Goal: Task Accomplishment & Management: Use online tool/utility

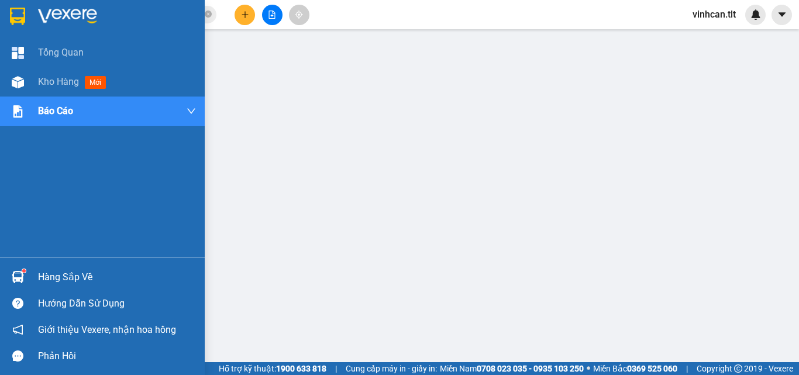
click at [10, 281] on div at bounding box center [18, 277] width 20 height 20
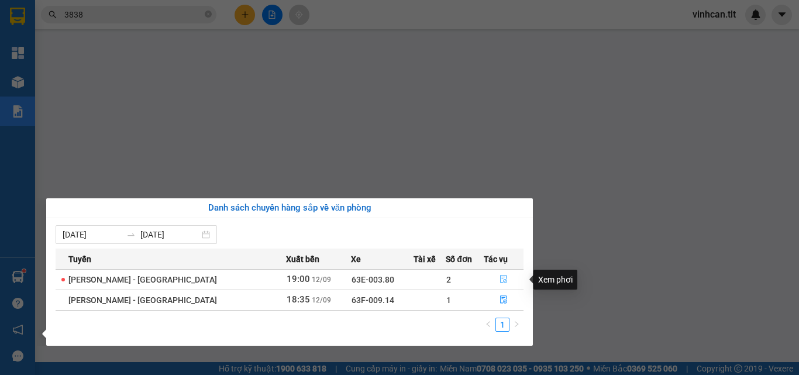
click at [501, 278] on icon "file-done" at bounding box center [504, 279] width 8 height 8
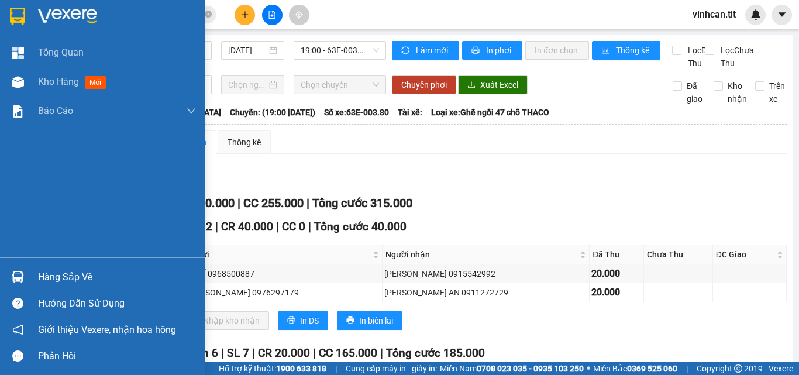
click at [22, 278] on img at bounding box center [18, 277] width 12 height 12
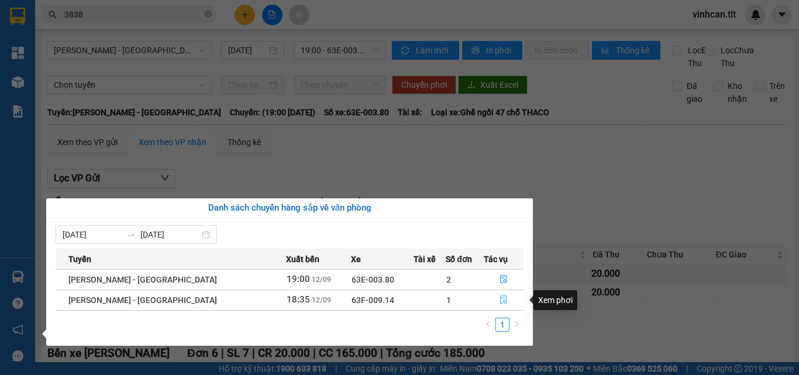
click at [486, 296] on button "button" at bounding box center [503, 300] width 39 height 19
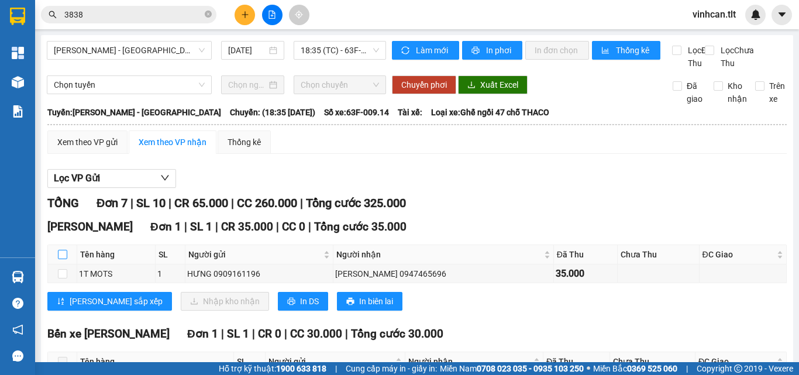
click at [63, 259] on input "checkbox" at bounding box center [62, 254] width 9 height 9
checkbox input "true"
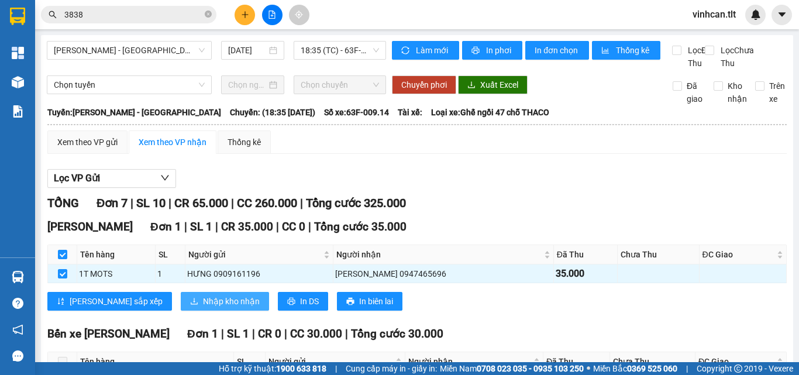
click at [203, 308] on span "Nhập kho nhận" at bounding box center [231, 301] width 57 height 13
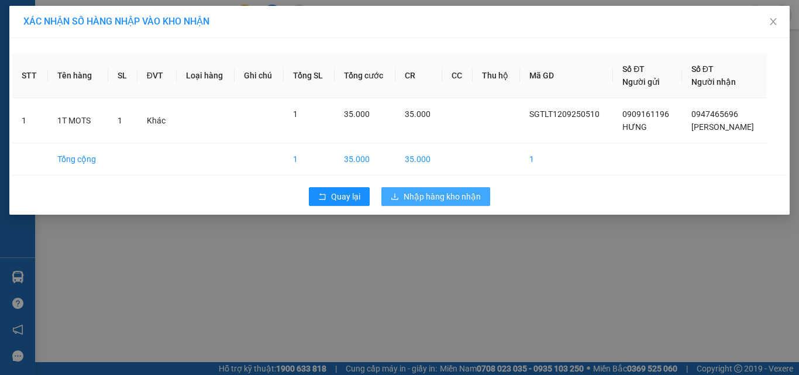
click at [453, 198] on span "Nhập hàng kho nhận" at bounding box center [442, 196] width 77 height 13
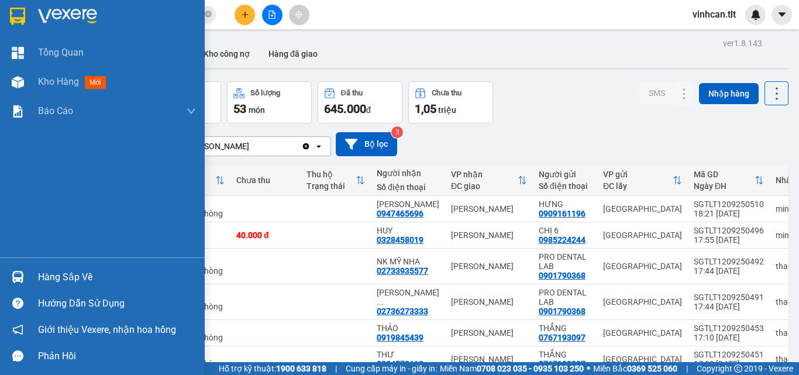
click at [18, 277] on img at bounding box center [18, 277] width 12 height 12
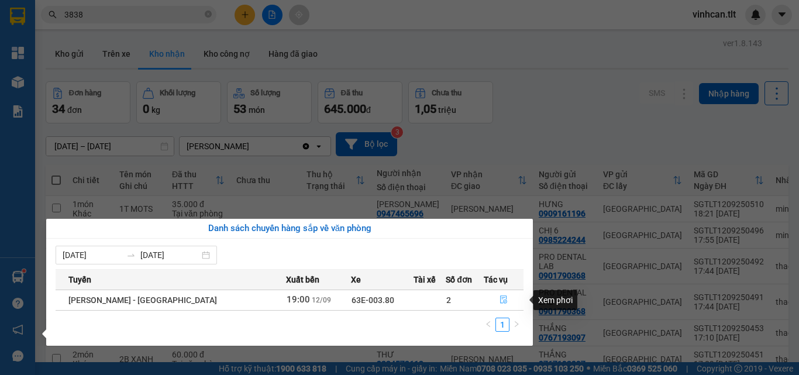
click at [500, 299] on icon "file-done" at bounding box center [504, 299] width 8 height 8
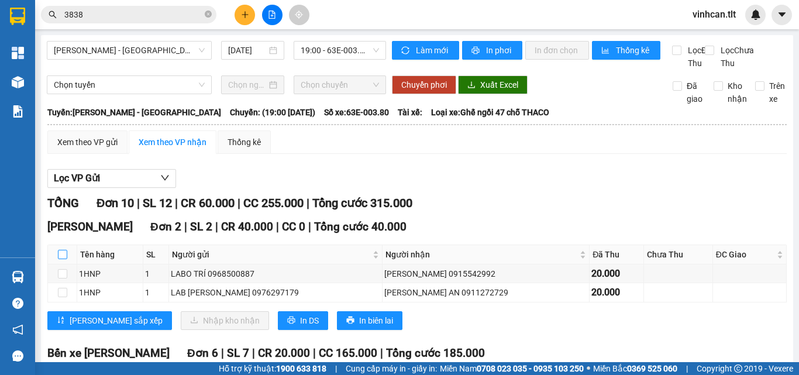
click at [61, 259] on input "checkbox" at bounding box center [62, 254] width 9 height 9
checkbox input "true"
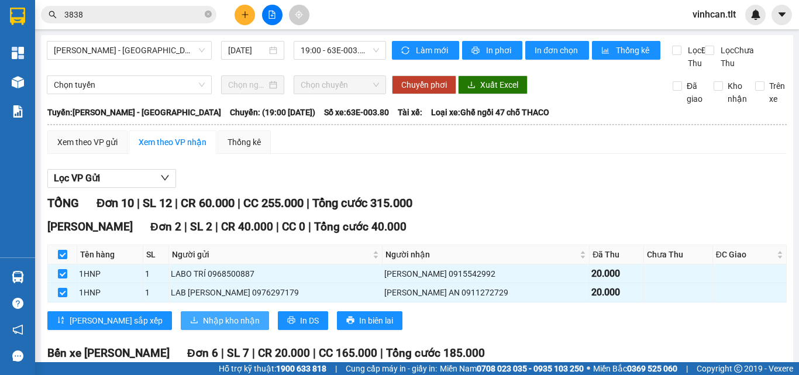
click at [203, 327] on span "Nhập kho nhận" at bounding box center [231, 320] width 57 height 13
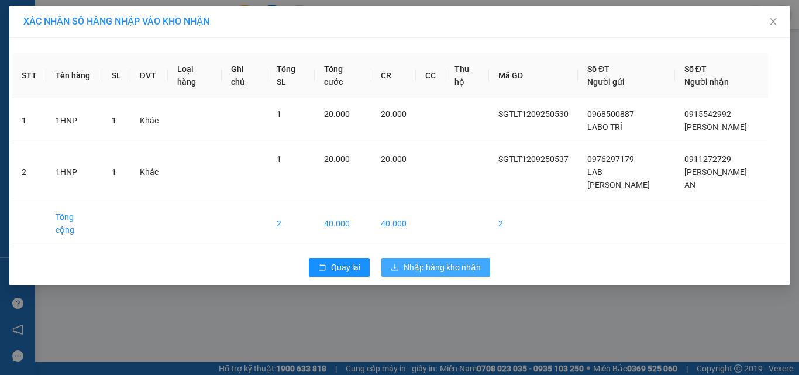
click at [459, 261] on span "Nhập hàng kho nhận" at bounding box center [442, 267] width 77 height 13
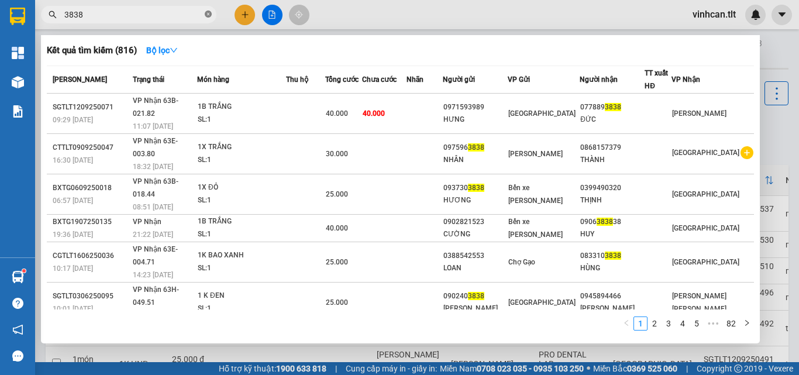
click at [209, 17] on icon "close-circle" at bounding box center [208, 14] width 7 height 7
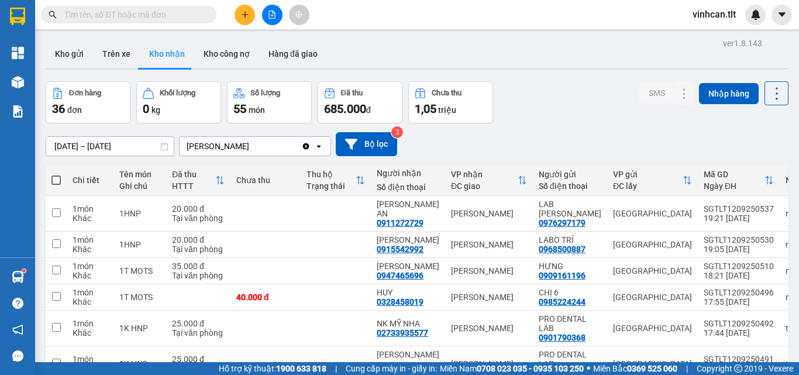
click at [180, 18] on input "text" at bounding box center [133, 14] width 138 height 13
click at [117, 11] on input "text" at bounding box center [133, 14] width 138 height 13
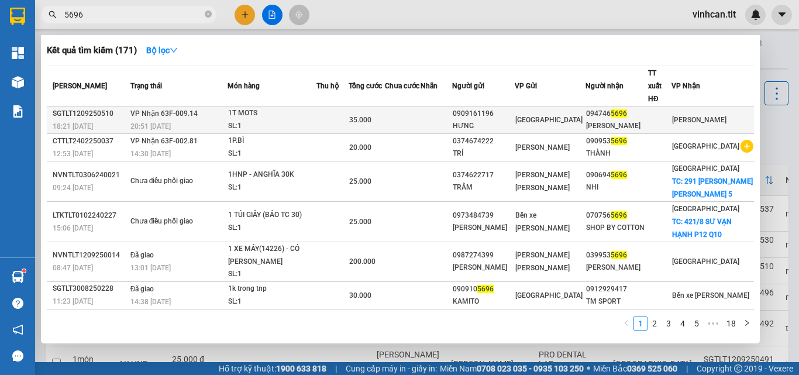
type input "5696"
click at [371, 116] on span "35.000" at bounding box center [360, 120] width 22 height 8
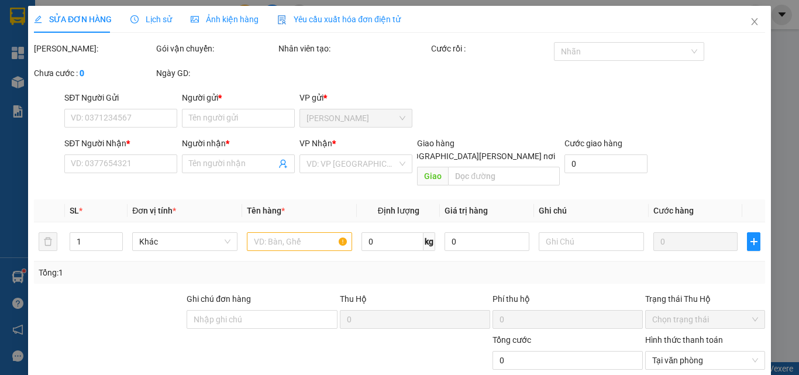
type input "0909161196"
type input "HƯNG"
type input "0947465696"
type input "[PERSON_NAME]"
type input "35.000"
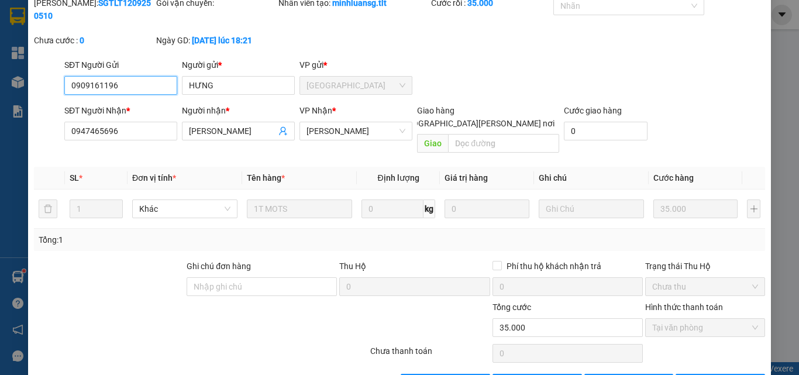
scroll to position [60, 0]
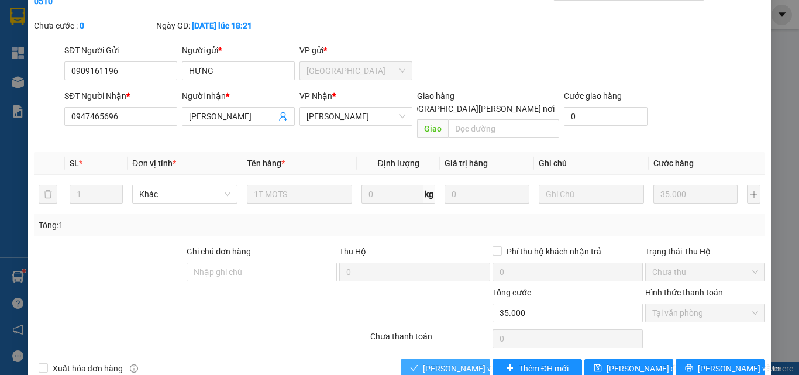
click at [456, 362] on span "[PERSON_NAME] và [PERSON_NAME] hàng" at bounding box center [502, 368] width 158 height 13
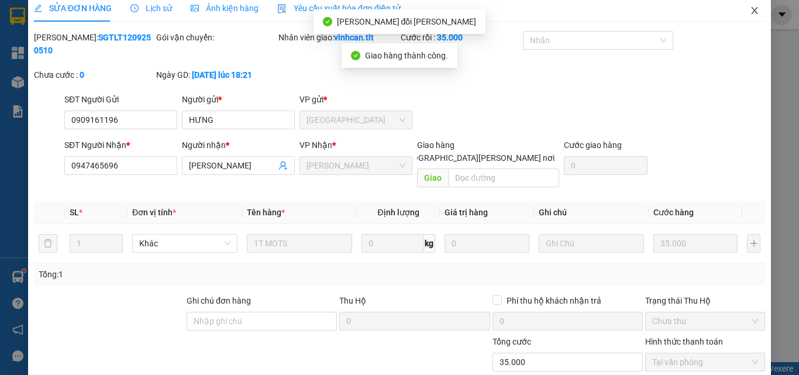
scroll to position [0, 0]
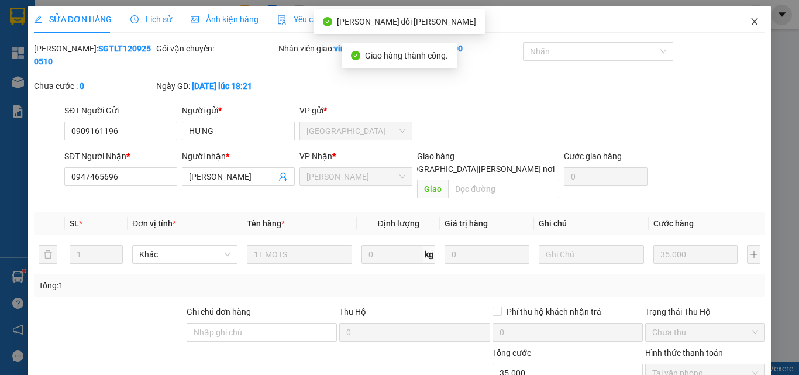
click at [752, 20] on icon "close" at bounding box center [755, 21] width 6 height 7
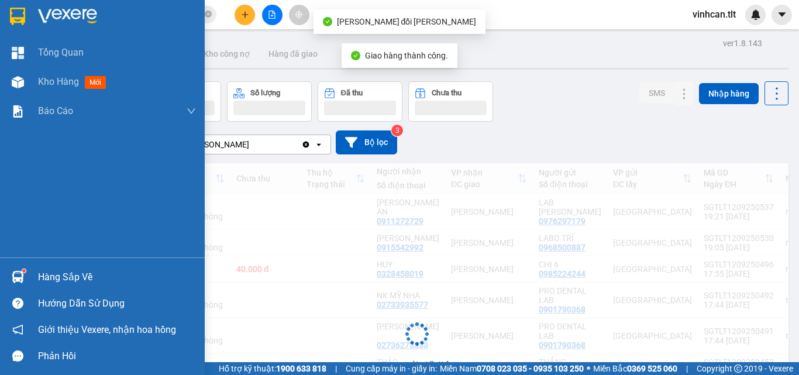
click at [21, 277] on img at bounding box center [18, 277] width 12 height 12
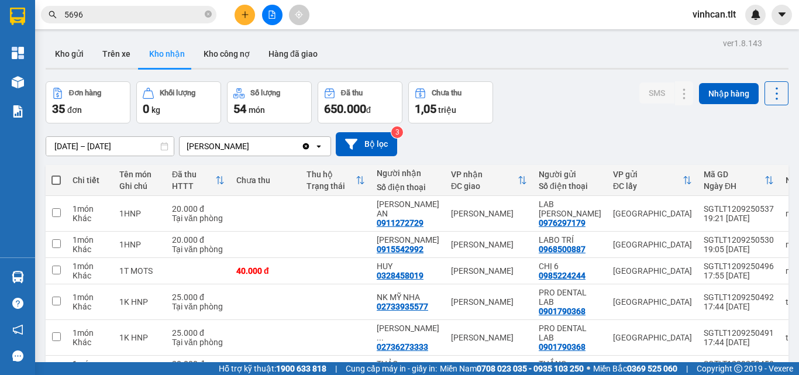
click at [174, 13] on section "Kết quả [PERSON_NAME] ( 171 ) Bộ lọc Mã ĐH Trạng thái Món hàng Thu hộ Tổng [PER…" at bounding box center [399, 187] width 799 height 375
click at [174, 13] on input "5696" at bounding box center [133, 14] width 138 height 13
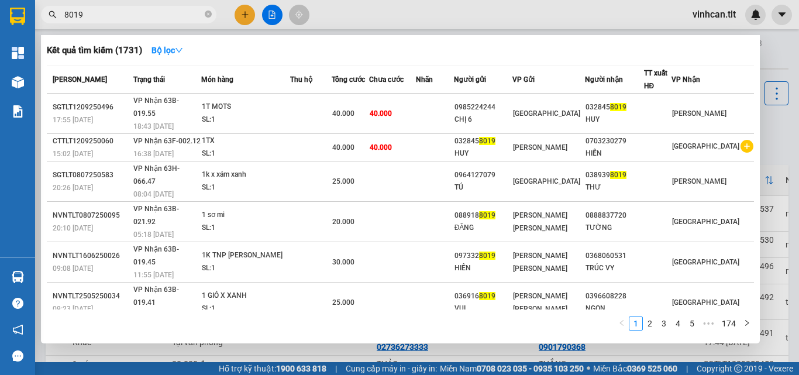
type input "8019"
click at [786, 133] on div at bounding box center [399, 187] width 799 height 375
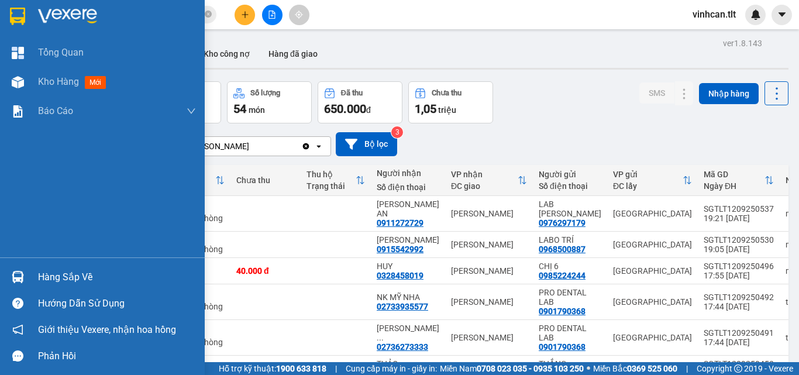
click at [16, 265] on div "Hàng sắp về" at bounding box center [102, 277] width 205 height 26
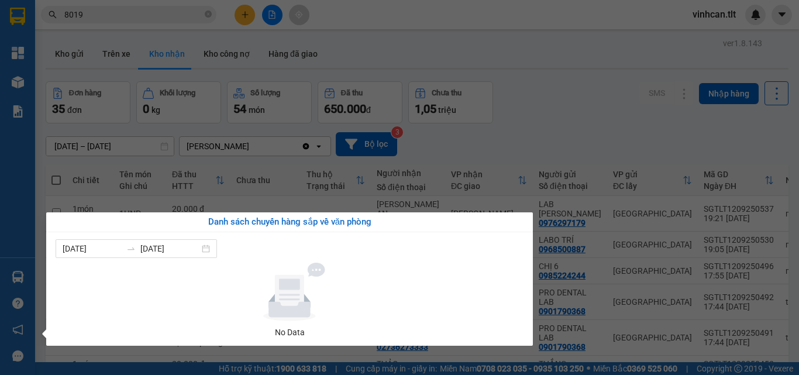
click at [36, 115] on section "Kết quả [PERSON_NAME] ( 1731 ) Bộ lọc Mã ĐH Trạng thái Món hàng Thu hộ Tổng [PE…" at bounding box center [399, 187] width 799 height 375
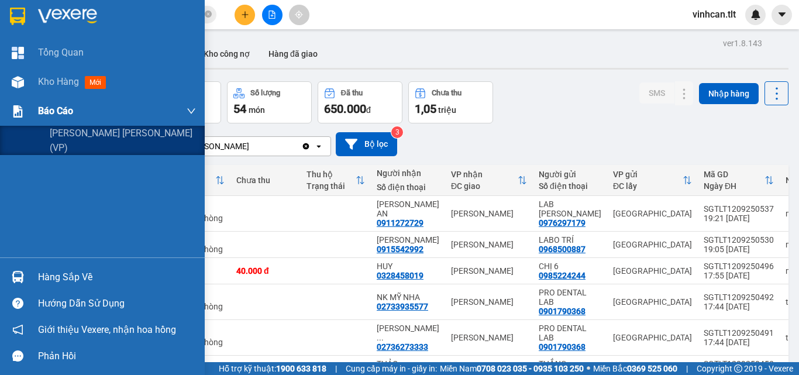
click at [27, 113] on div at bounding box center [18, 111] width 20 height 20
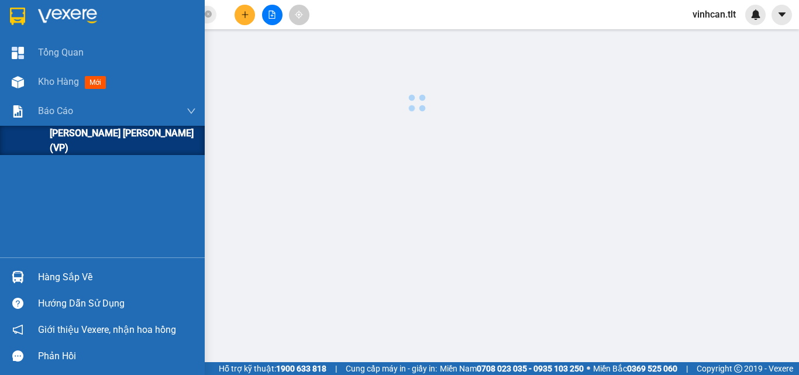
click at [62, 139] on span "[PERSON_NAME] [PERSON_NAME] (VP)" at bounding box center [123, 140] width 146 height 29
